Goal: Task Accomplishment & Management: Use online tool/utility

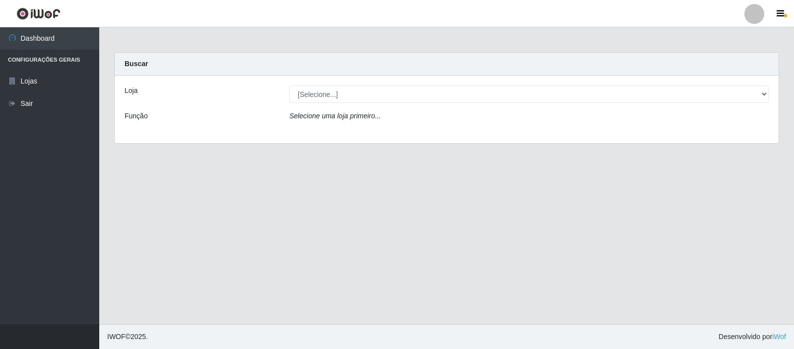
click at [445, 84] on div "Loja [Selecione...] Rede Compras Supermercados - LOJA 3 Função Selecione uma lo…" at bounding box center [447, 109] width 664 height 68
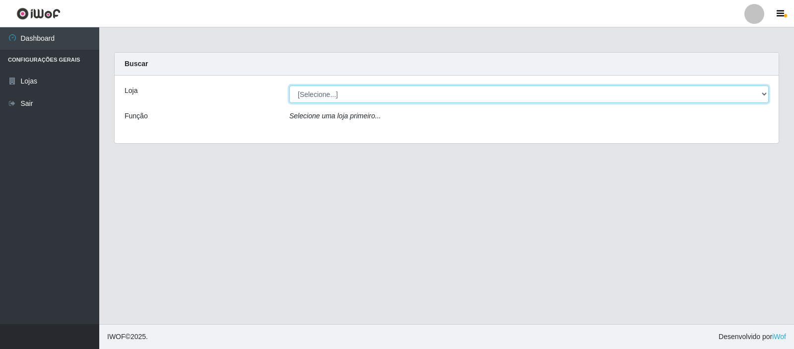
click at [461, 96] on select "[Selecione...] Rede Compras Supermercados - LOJA 3" at bounding box center [529, 93] width 480 height 17
select select "162"
click at [289, 85] on select "[Selecione...] Rede Compras Supermercados - LOJA 3" at bounding box center [529, 93] width 480 height 17
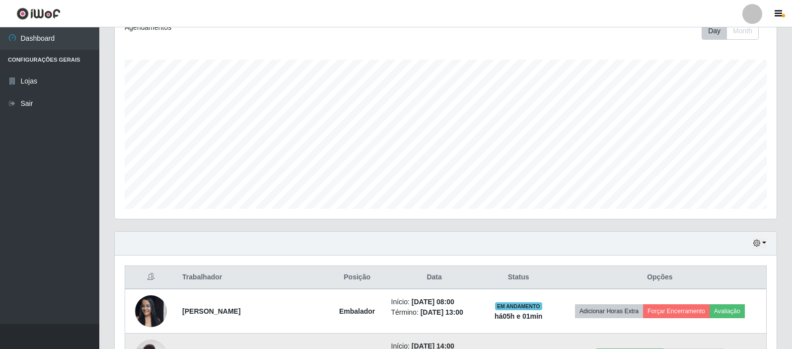
scroll to position [267, 0]
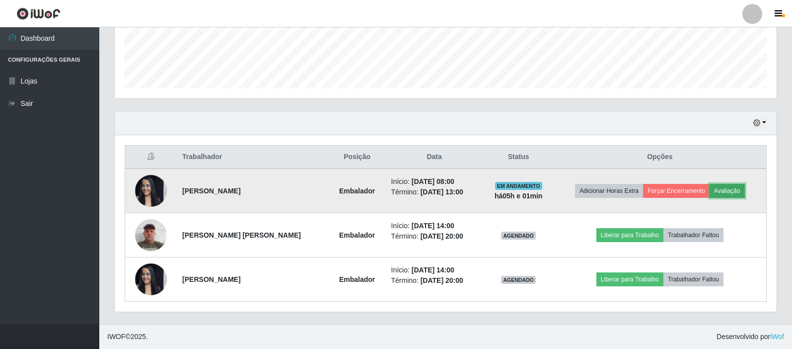
click at [719, 192] on button "Avaliação" at bounding box center [727, 191] width 35 height 14
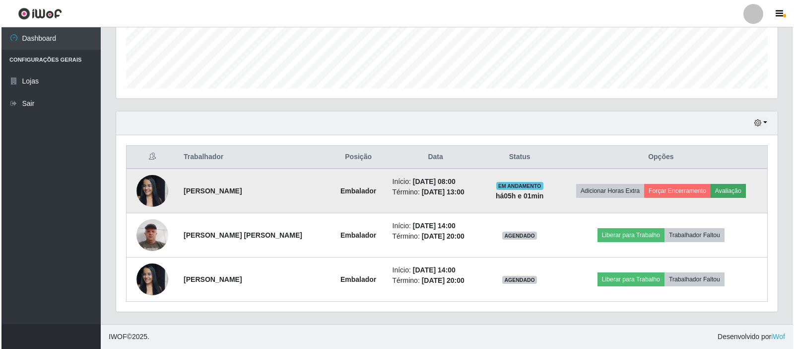
scroll to position [206, 657]
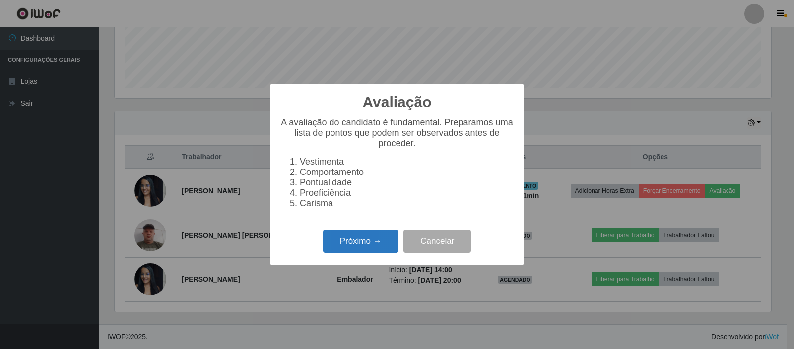
click at [341, 251] on button "Próximo →" at bounding box center [360, 240] width 75 height 23
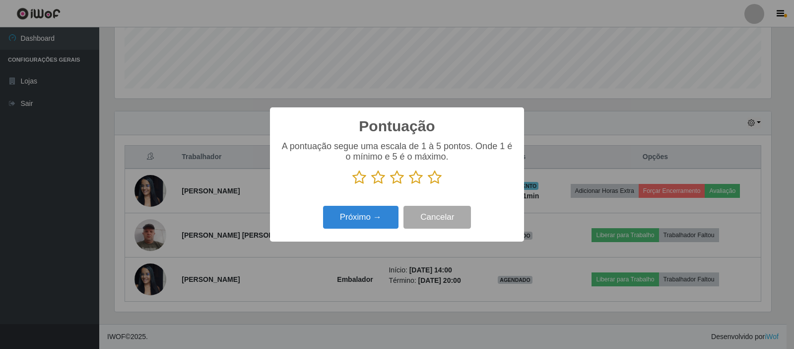
click at [439, 175] on icon at bounding box center [435, 177] width 14 height 15
click at [428, 185] on input "radio" at bounding box center [428, 185] width 0 height 0
click at [389, 223] on button "Próximo →" at bounding box center [360, 217] width 75 height 23
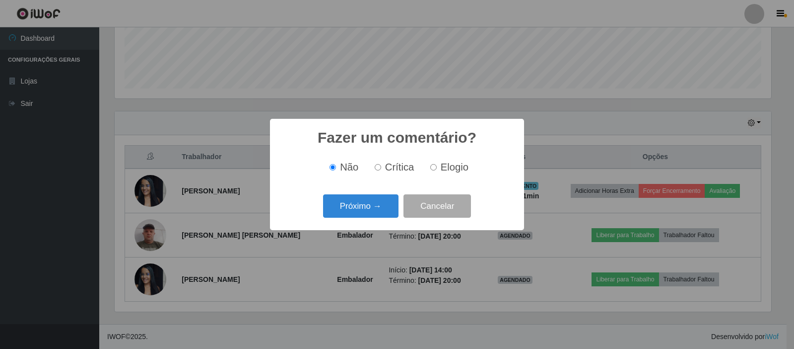
click at [452, 172] on span "Elogio" at bounding box center [455, 166] width 28 height 11
click at [437, 170] on input "Elogio" at bounding box center [434, 167] width 6 height 6
radio input "true"
click at [394, 200] on button "Próximo →" at bounding box center [360, 205] width 75 height 23
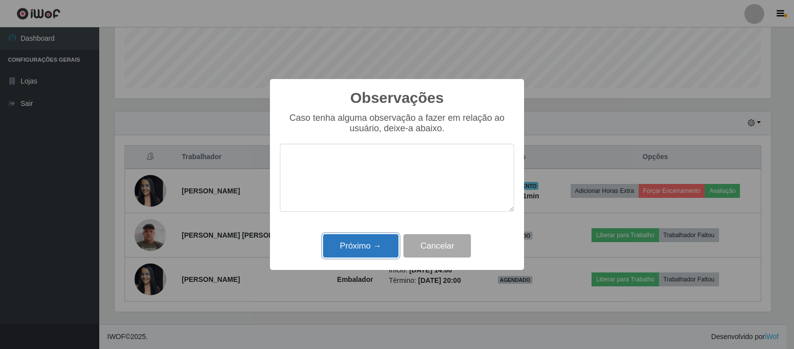
click at [376, 242] on button "Próximo →" at bounding box center [360, 245] width 75 height 23
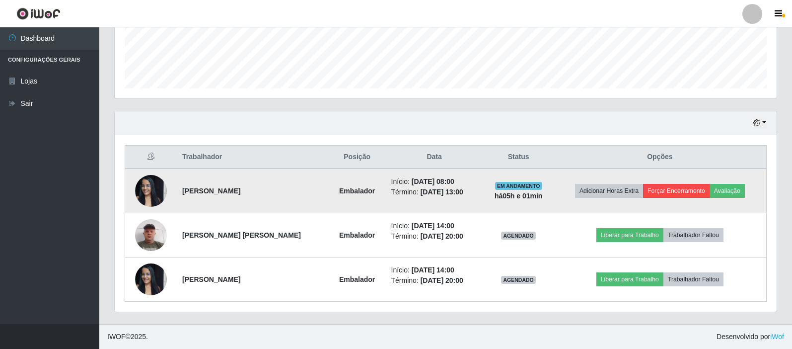
scroll to position [206, 662]
click at [689, 188] on button "Forçar Encerramento" at bounding box center [676, 191] width 67 height 14
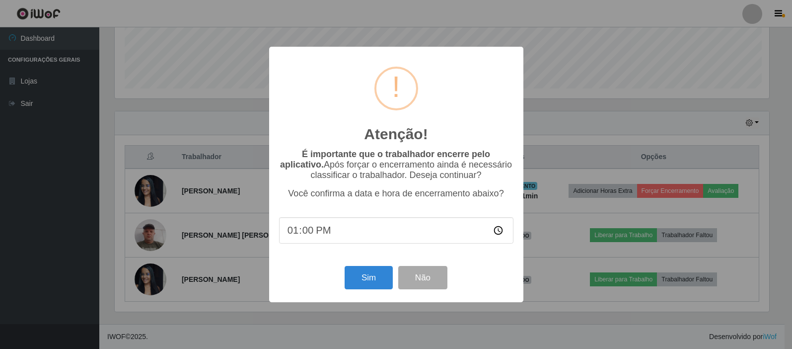
scroll to position [206, 657]
click at [383, 278] on button "Sim" at bounding box center [370, 277] width 48 height 23
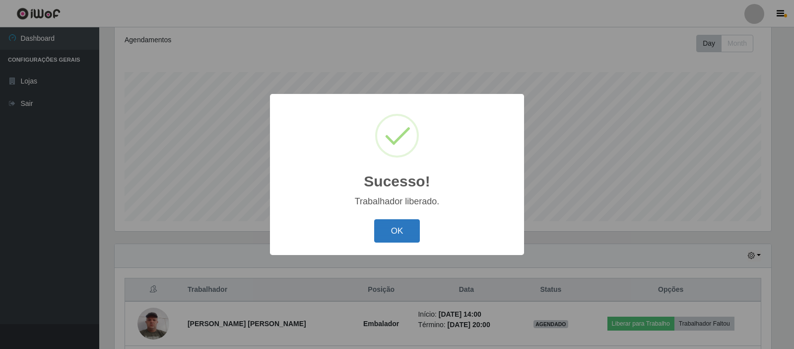
click at [402, 237] on button "OK" at bounding box center [397, 230] width 46 height 23
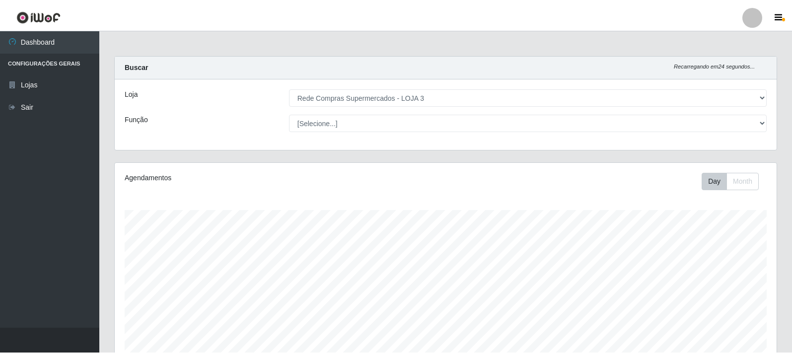
scroll to position [496345, 495889]
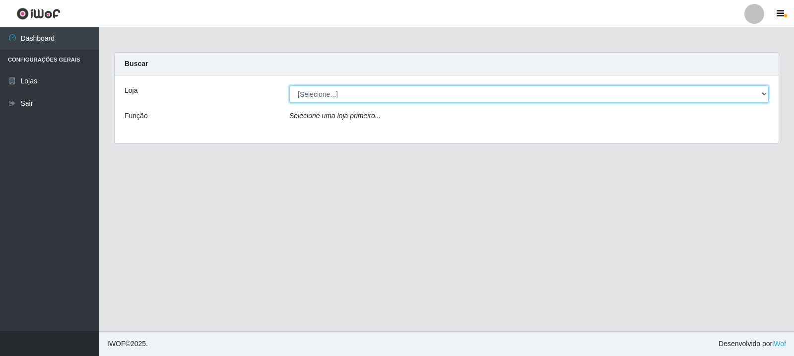
click at [765, 93] on select "[Selecione...] Rede Compras Supermercados - LOJA 3" at bounding box center [529, 93] width 480 height 17
select select "162"
click at [289, 85] on select "[Selecione...] Rede Compras Supermercados - LOJA 3" at bounding box center [529, 93] width 480 height 17
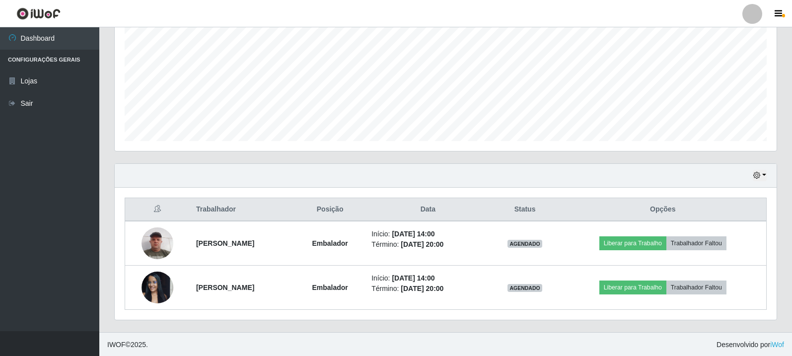
scroll to position [215, 0]
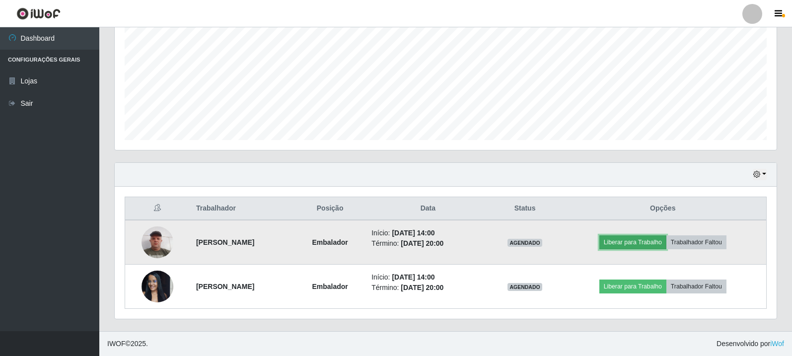
click at [643, 240] on button "Liberar para Trabalho" at bounding box center [632, 242] width 67 height 14
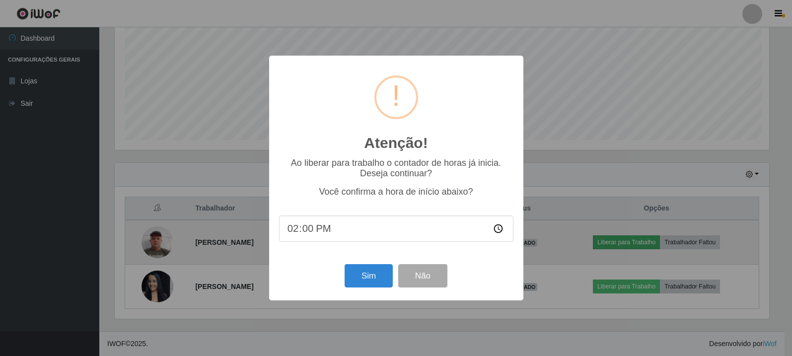
scroll to position [206, 657]
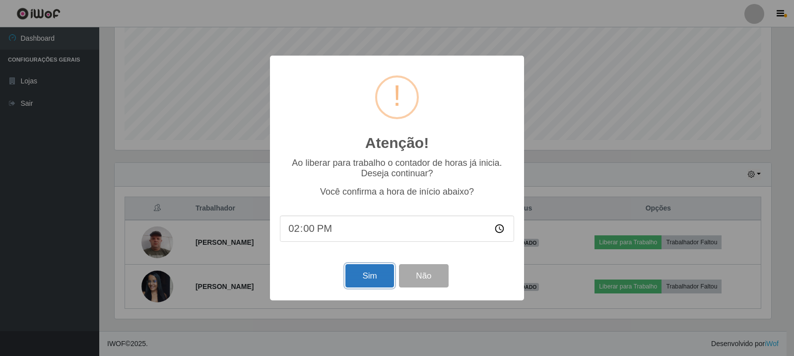
click at [374, 281] on button "Sim" at bounding box center [370, 275] width 48 height 23
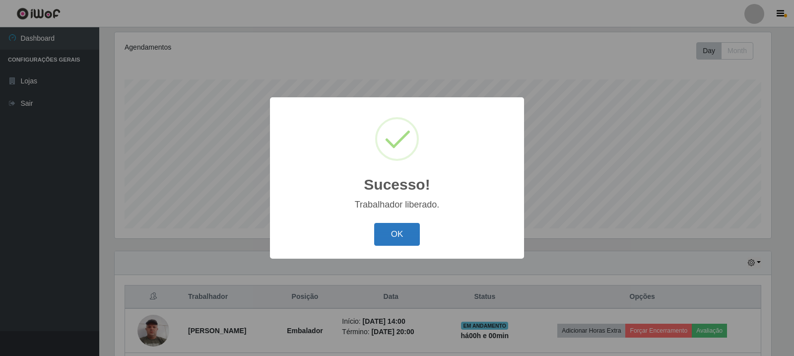
click at [399, 233] on button "OK" at bounding box center [397, 234] width 46 height 23
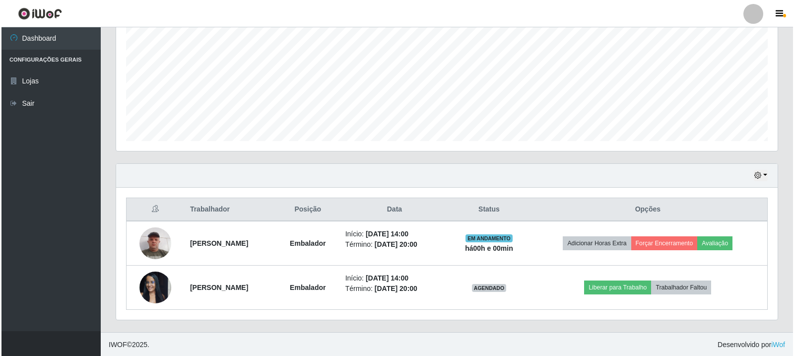
scroll to position [215, 0]
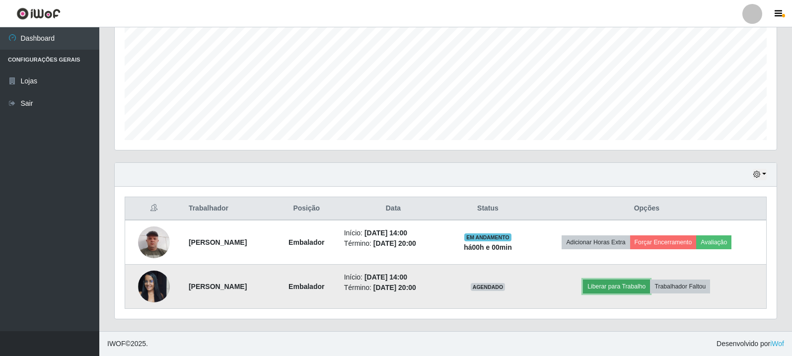
click at [627, 286] on button "Liberar para Trabalho" at bounding box center [616, 287] width 67 height 14
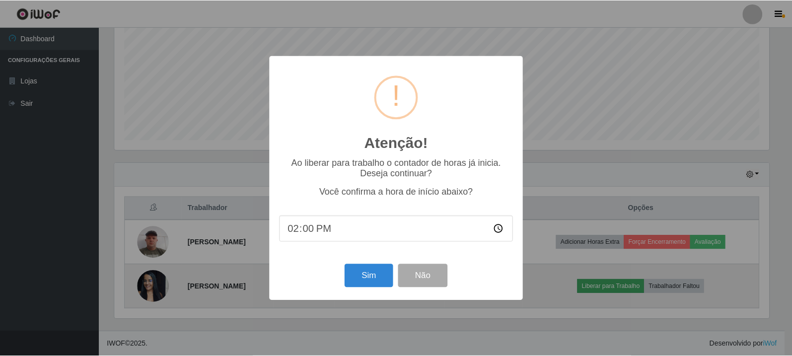
scroll to position [206, 657]
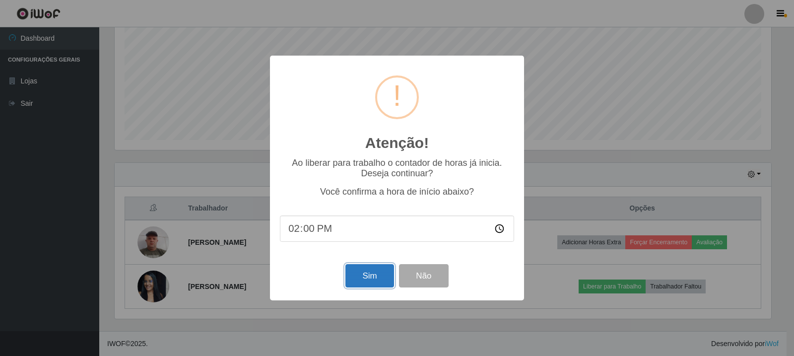
click at [371, 275] on button "Sim" at bounding box center [370, 275] width 48 height 23
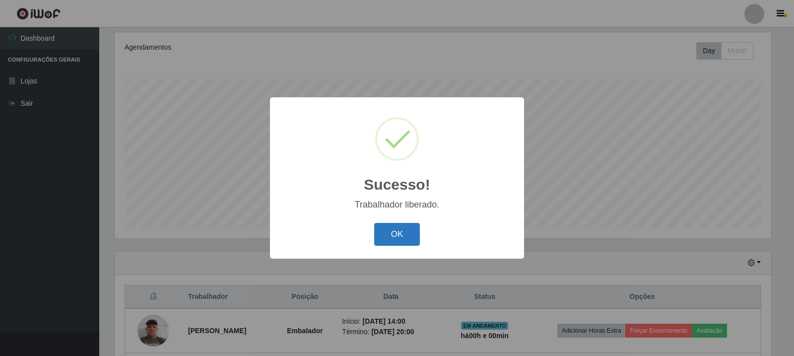
click at [403, 229] on button "OK" at bounding box center [397, 234] width 46 height 23
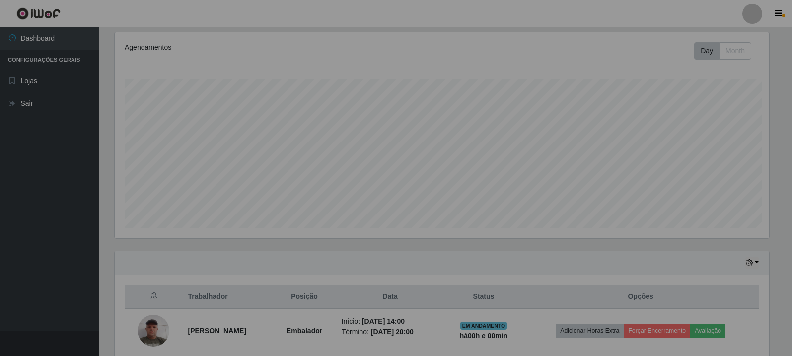
scroll to position [206, 662]
